Goal: Task Accomplishment & Management: Use online tool/utility

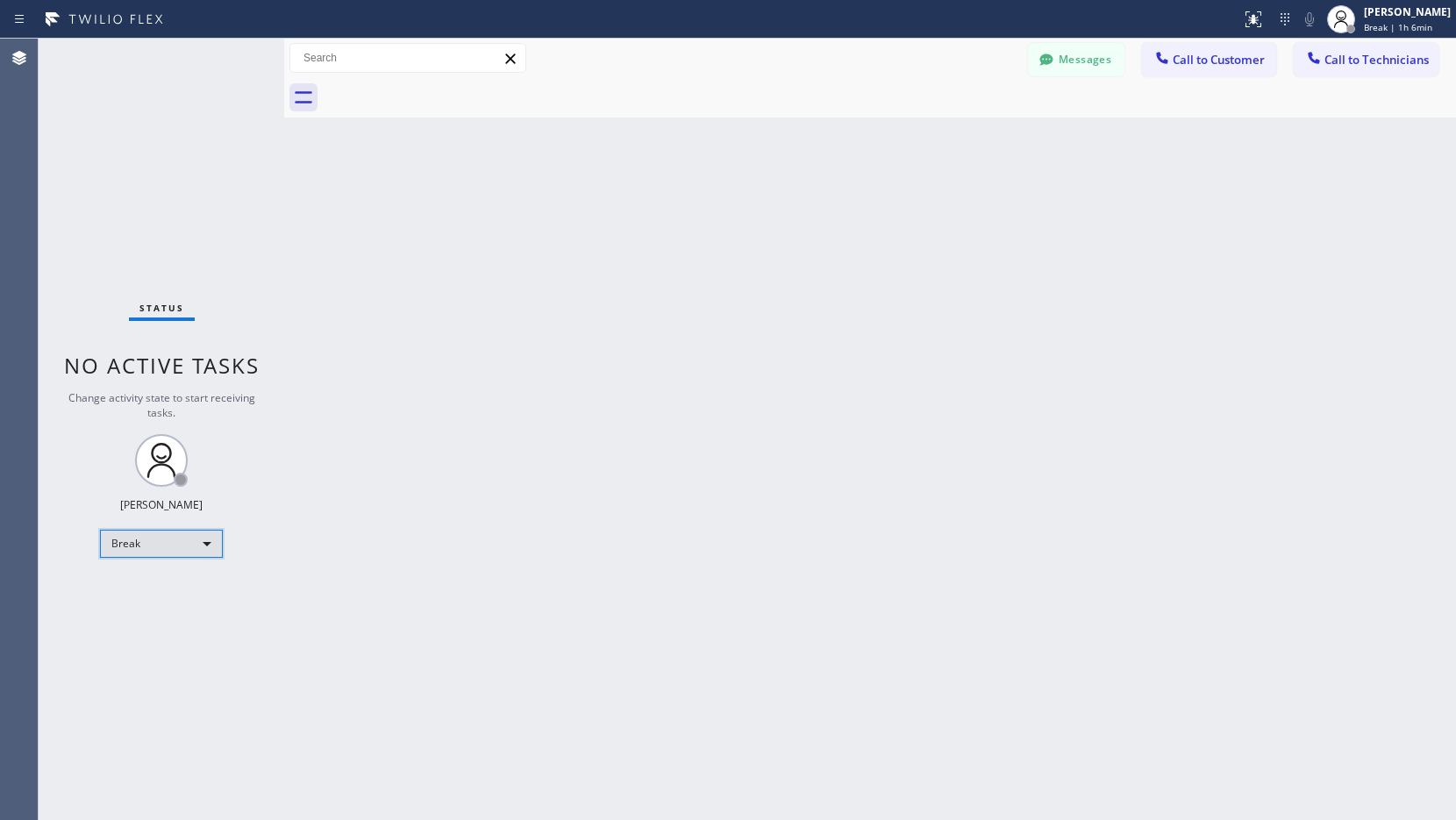
click at [209, 540] on div "Break" at bounding box center [161, 544] width 123 height 28
click at [139, 614] on li "Unavailable" at bounding box center [161, 612] width 119 height 21
click at [180, 548] on div "Unavailable" at bounding box center [161, 544] width 123 height 28
click at [166, 575] on li "Offline" at bounding box center [161, 568] width 119 height 21
click at [170, 555] on div "Unavailable" at bounding box center [161, 544] width 123 height 28
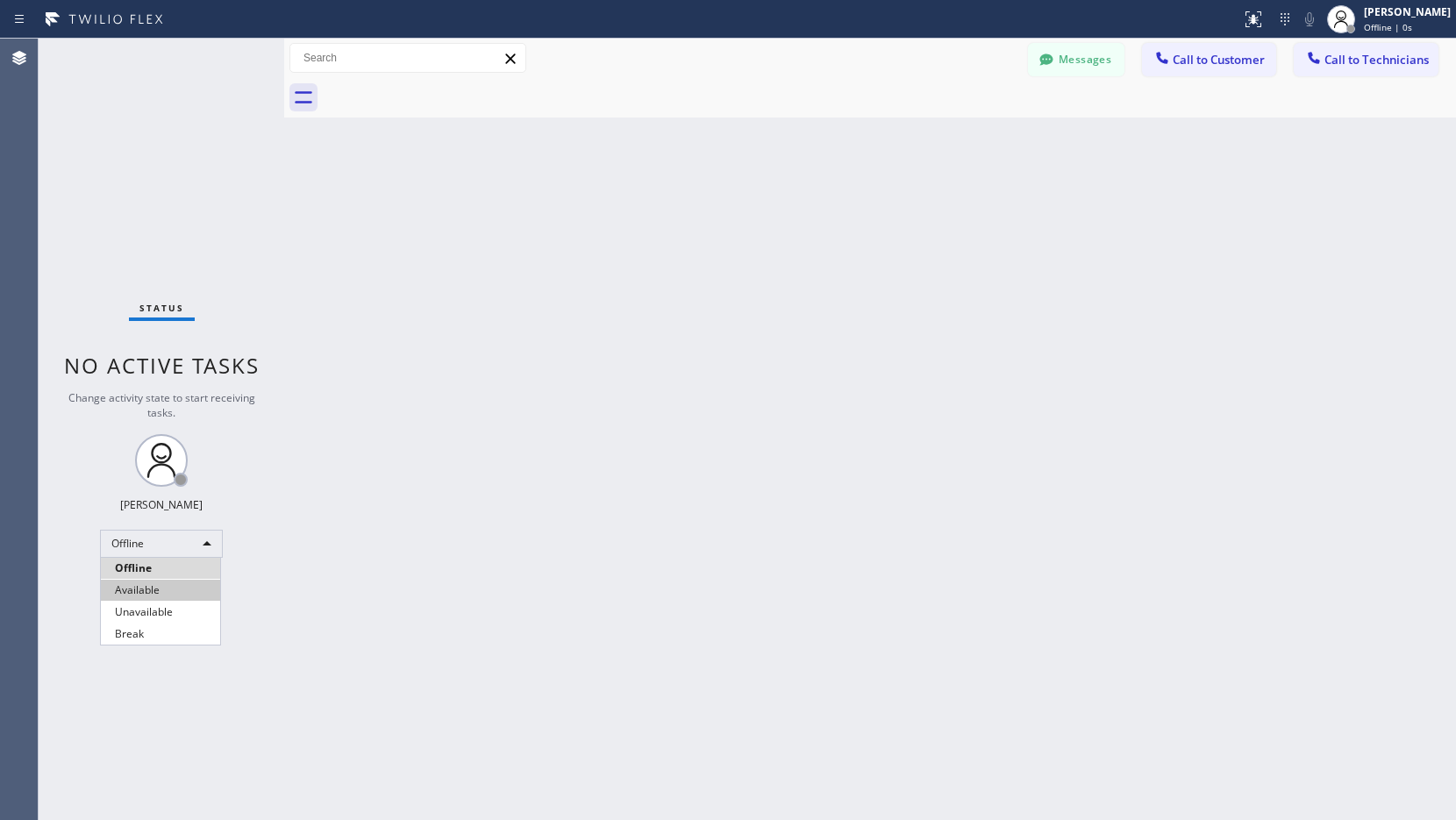
click at [159, 590] on li "Available" at bounding box center [161, 590] width 119 height 21
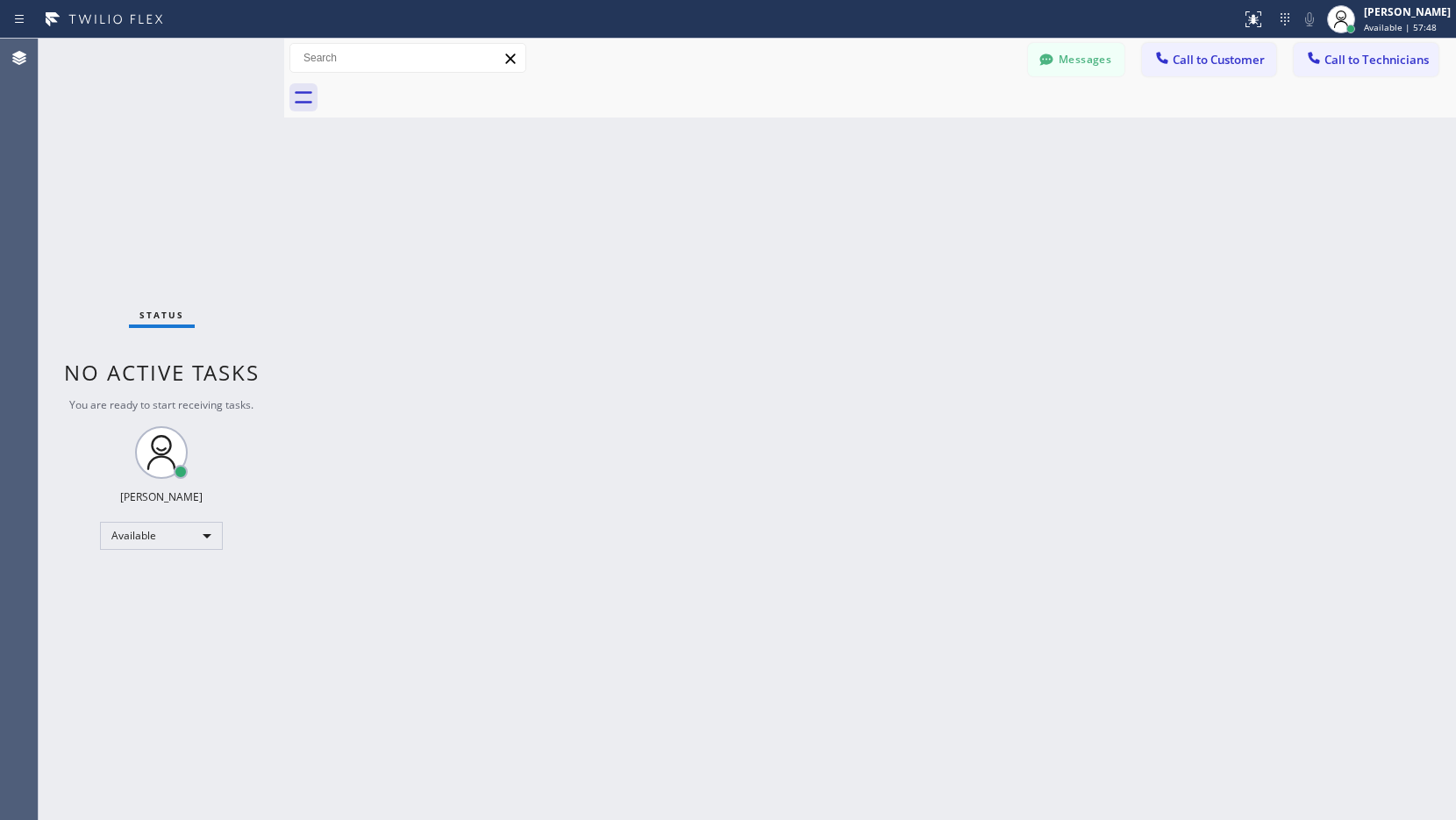
click at [1068, 738] on div "Back to Dashboard Change Sender ID Customers Technicians AC [PERSON_NAME] [DATE…" at bounding box center [870, 429] width 1172 height 781
click at [329, 608] on div "Back to Dashboard Change Sender ID Customers Technicians AC [PERSON_NAME] [DATE…" at bounding box center [870, 429] width 1172 height 781
click at [148, 627] on div "Status No active tasks You are ready to start receiving tasks. Lyra Lauderez Av…" at bounding box center [161, 429] width 246 height 781
click at [389, 476] on div "Back to Dashboard Change Sender ID Customers Technicians AC [PERSON_NAME] [DATE…" at bounding box center [870, 429] width 1172 height 781
click at [402, 586] on div "Back to Dashboard Change Sender ID Customers Technicians AC [PERSON_NAME] [DATE…" at bounding box center [870, 429] width 1172 height 781
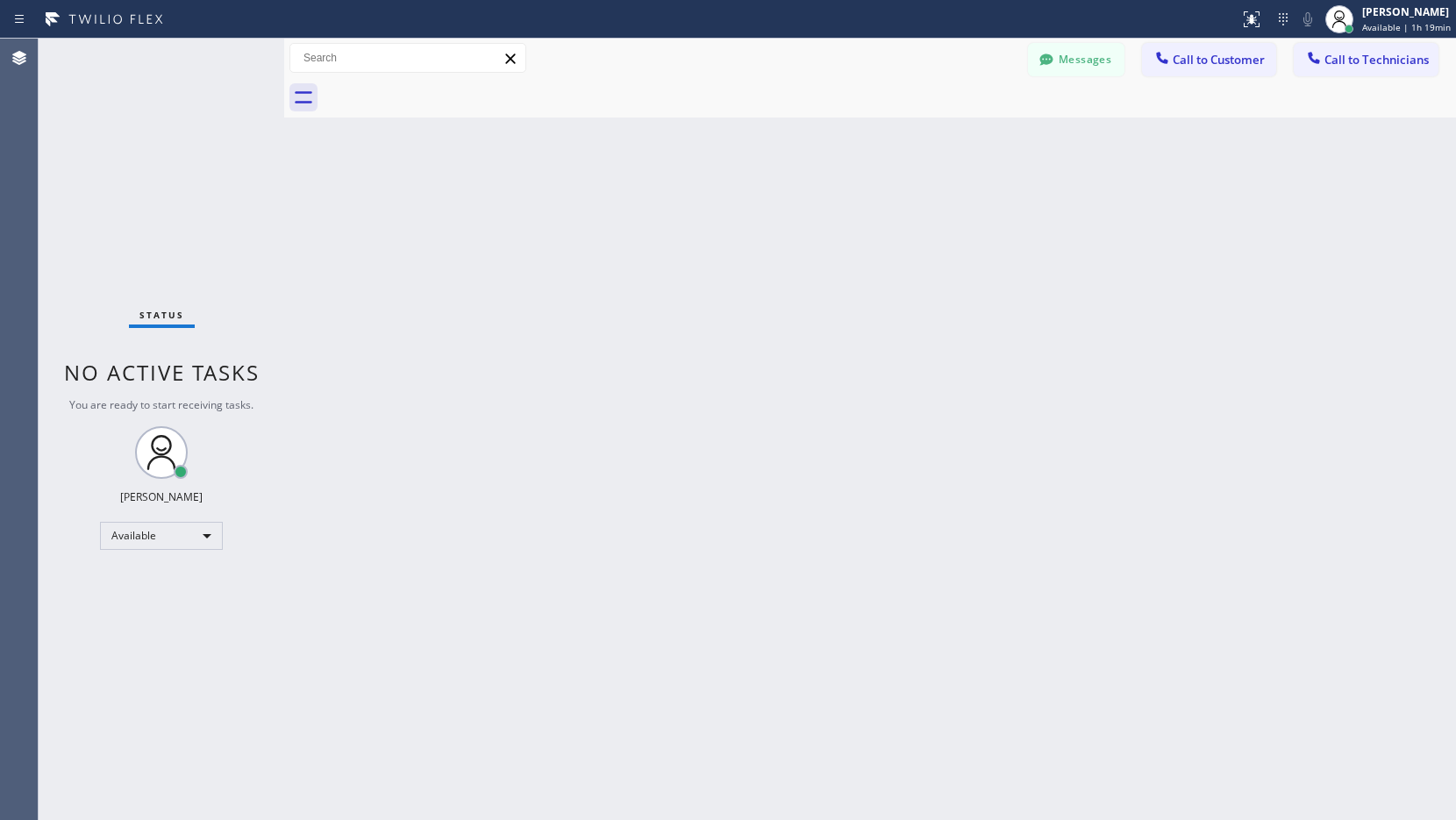
click at [628, 576] on div "Back to Dashboard Change Sender ID Customers Technicians AC [PERSON_NAME] [DATE…" at bounding box center [870, 429] width 1172 height 781
click at [385, 349] on div "Back to Dashboard Change Sender ID Customers Technicians AC [PERSON_NAME] [DATE…" at bounding box center [870, 429] width 1172 height 781
